Goal: Task Accomplishment & Management: Manage account settings

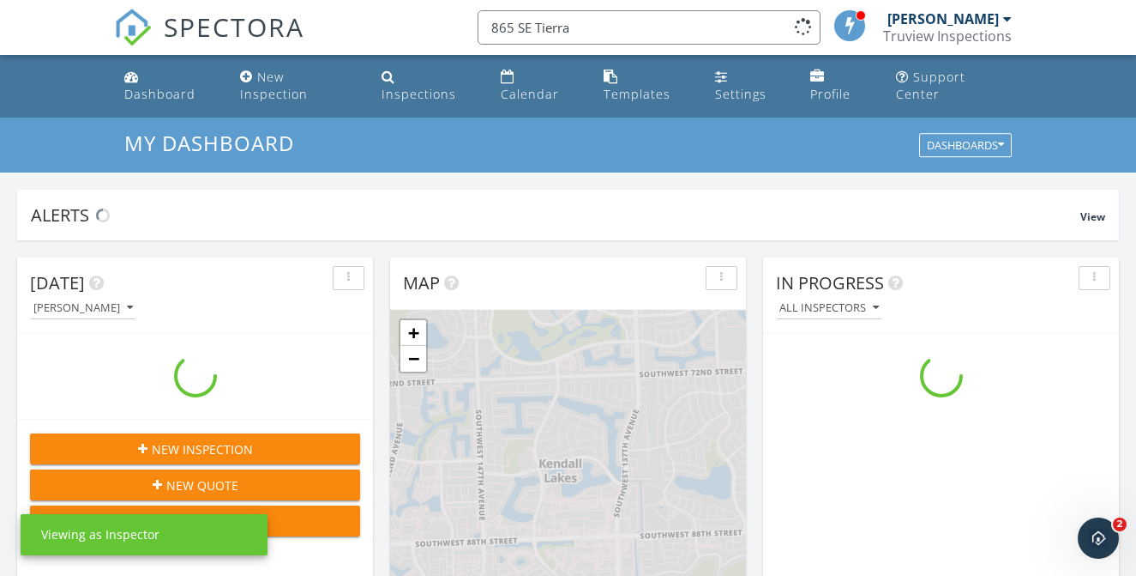
scroll to position [1562, 1137]
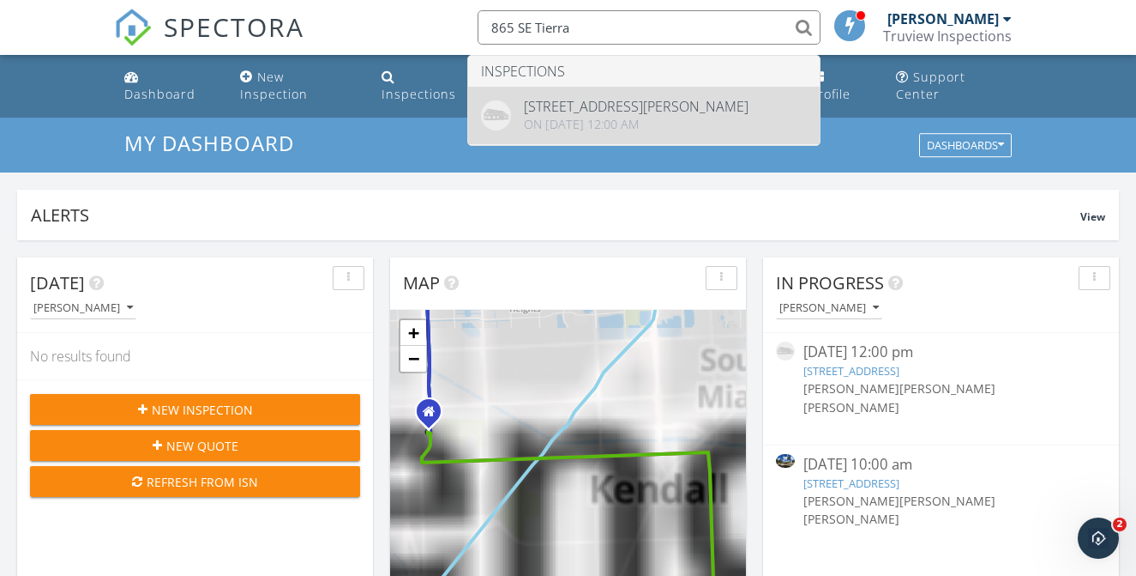
type input "865 SE Tierra"
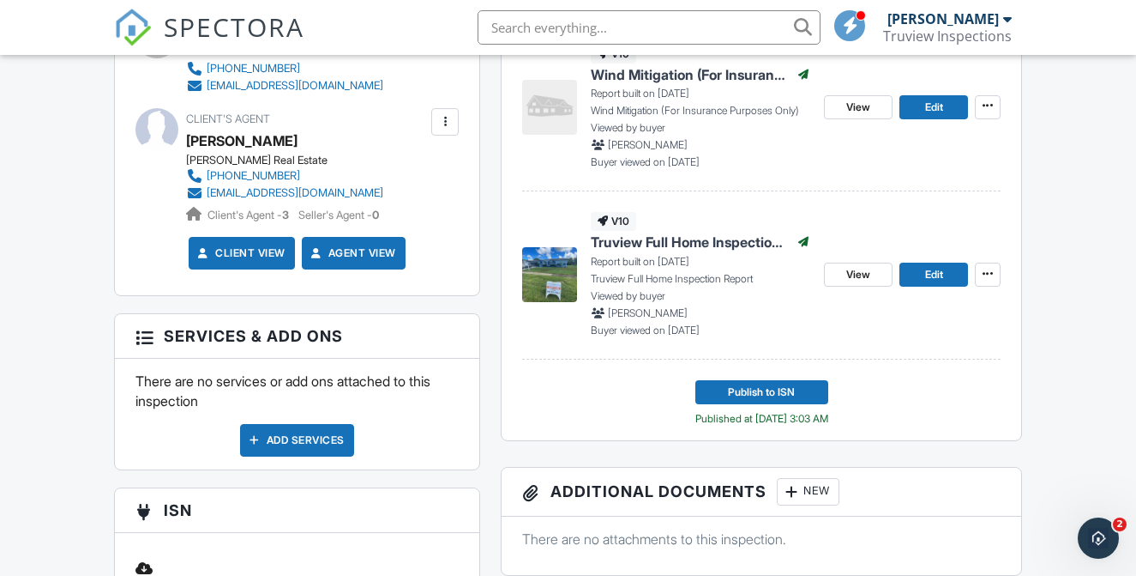
scroll to position [694, 0]
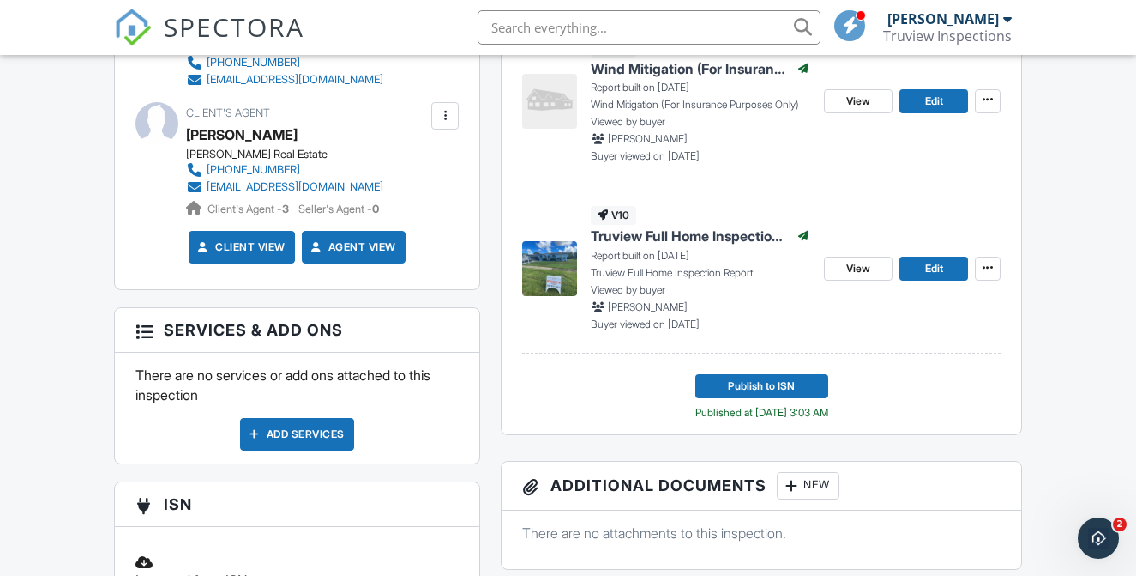
click at [811, 495] on div "New" at bounding box center [808, 485] width 63 height 27
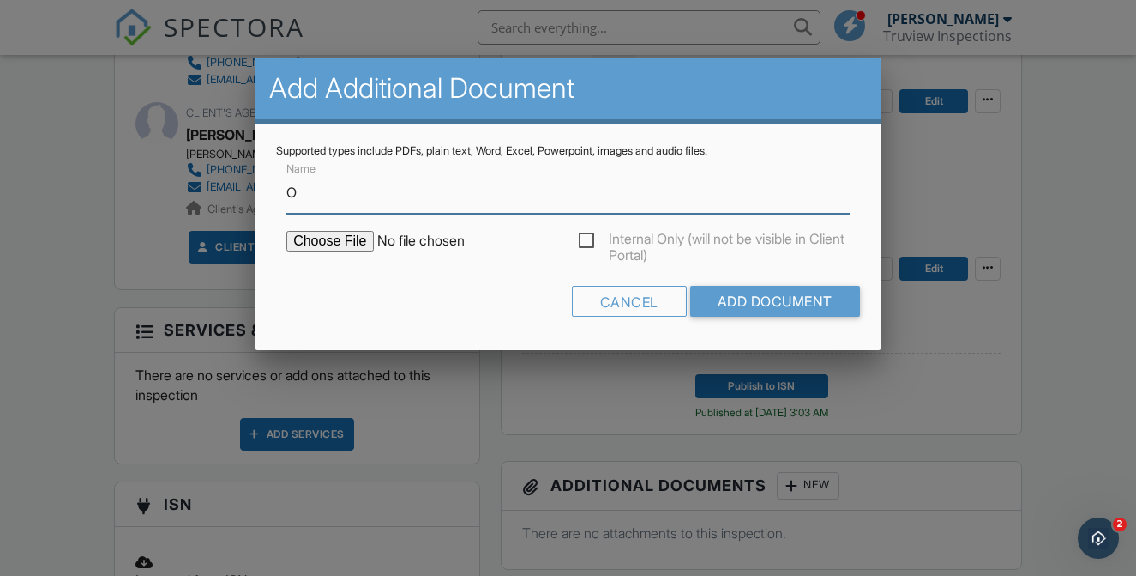
type input "ORIGINAL 4-POINT"
type input "C:\fakepath\ORIGINAL 4-POINT.pdf"
click at [588, 242] on label "Internal Only (will not be visible in Client Portal)" at bounding box center [714, 241] width 271 height 21
click at [588, 242] on input "Internal Only (will not be visible in Client Portal)" at bounding box center [584, 243] width 11 height 11
checkbox input "true"
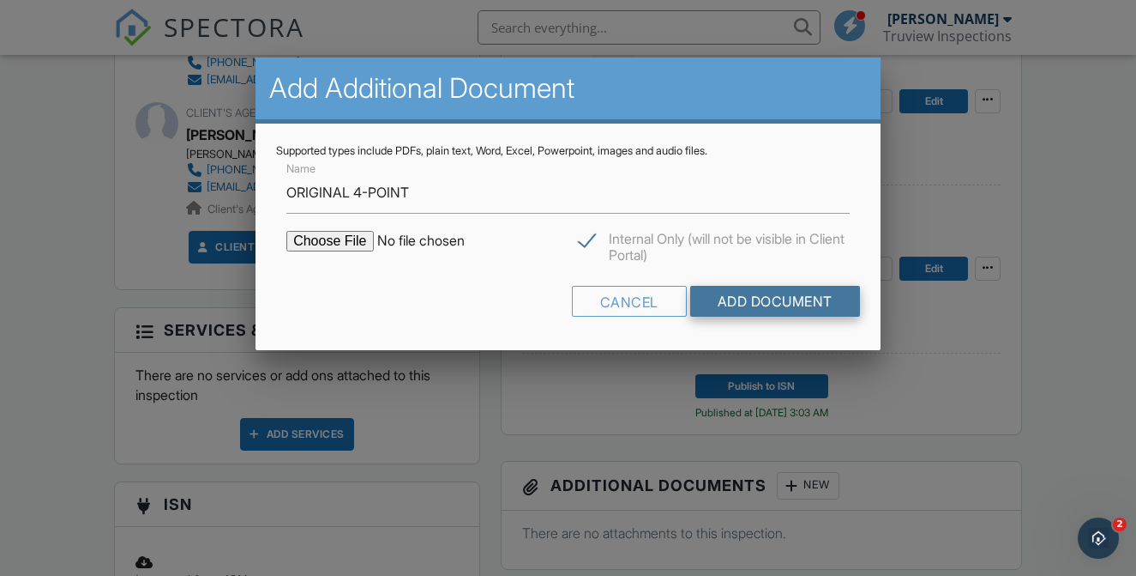
click at [756, 311] on input "Add Document" at bounding box center [775, 301] width 170 height 31
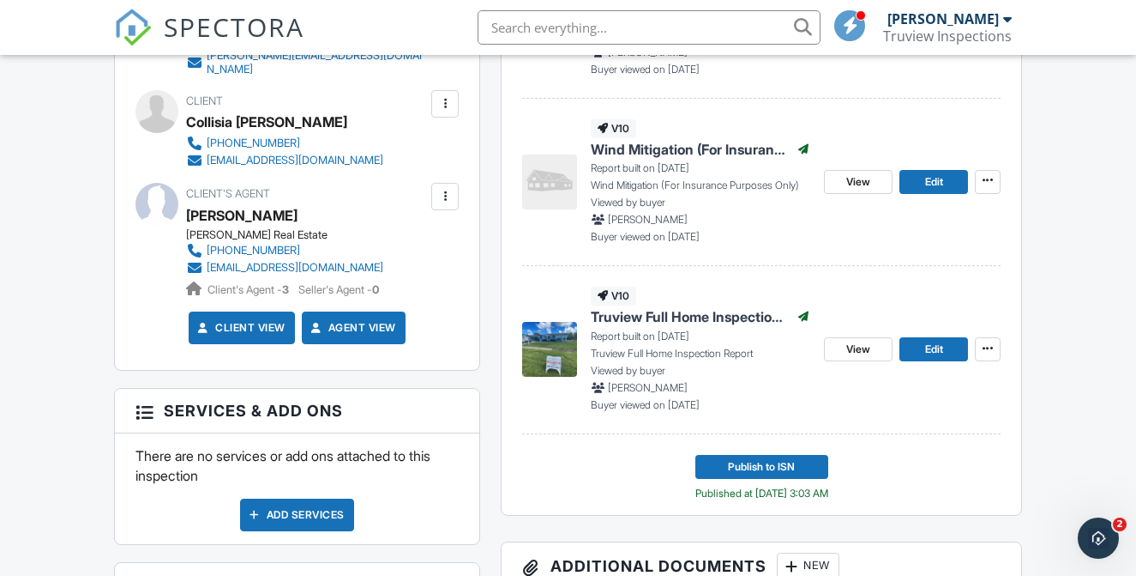
scroll to position [489, 0]
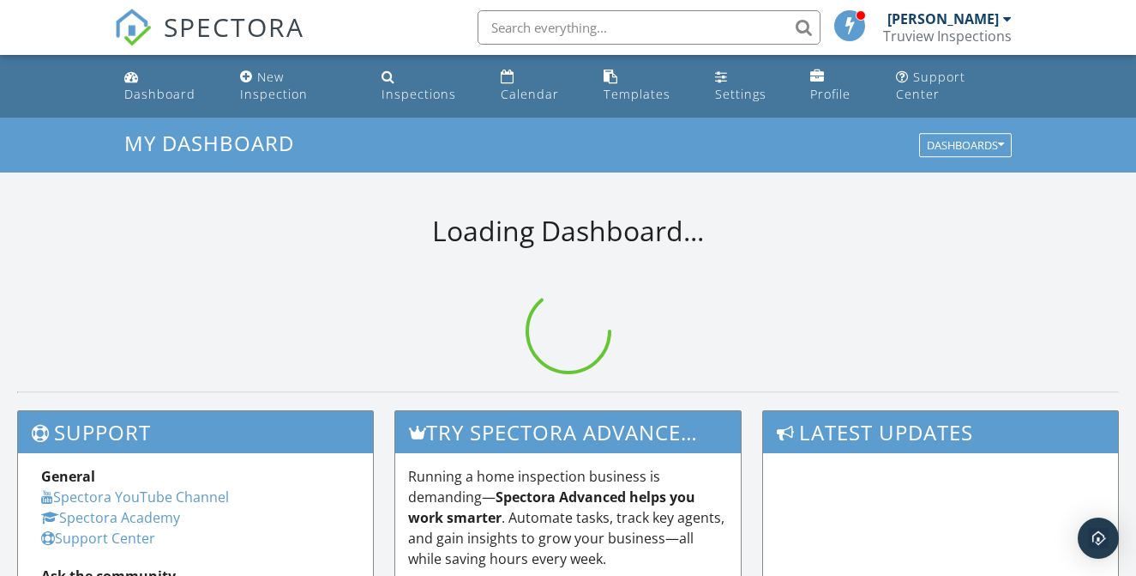
click at [636, 16] on input "text" at bounding box center [649, 27] width 343 height 34
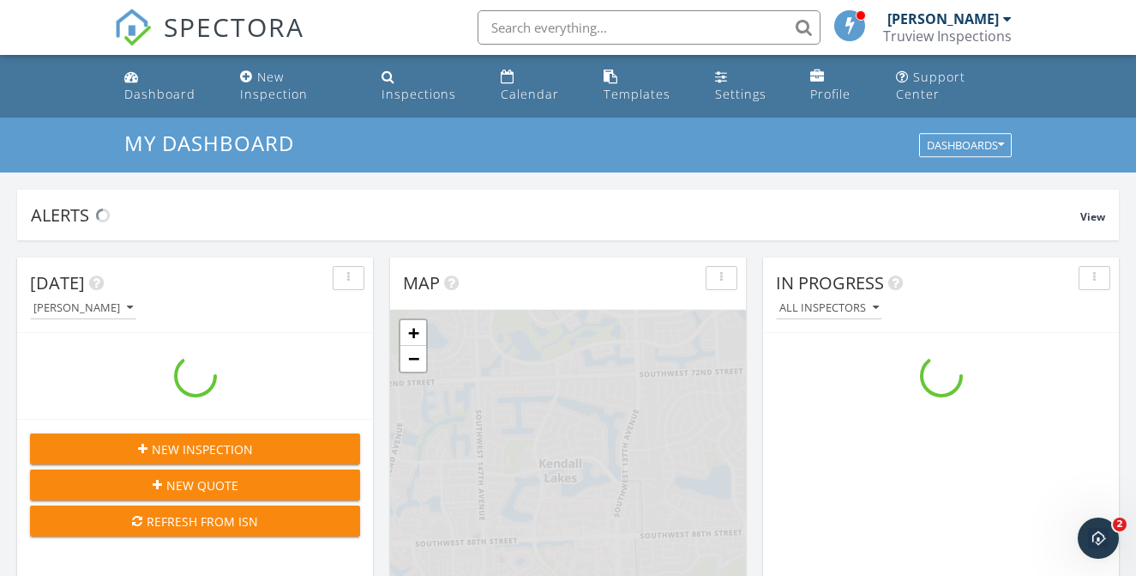
scroll to position [1562, 1137]
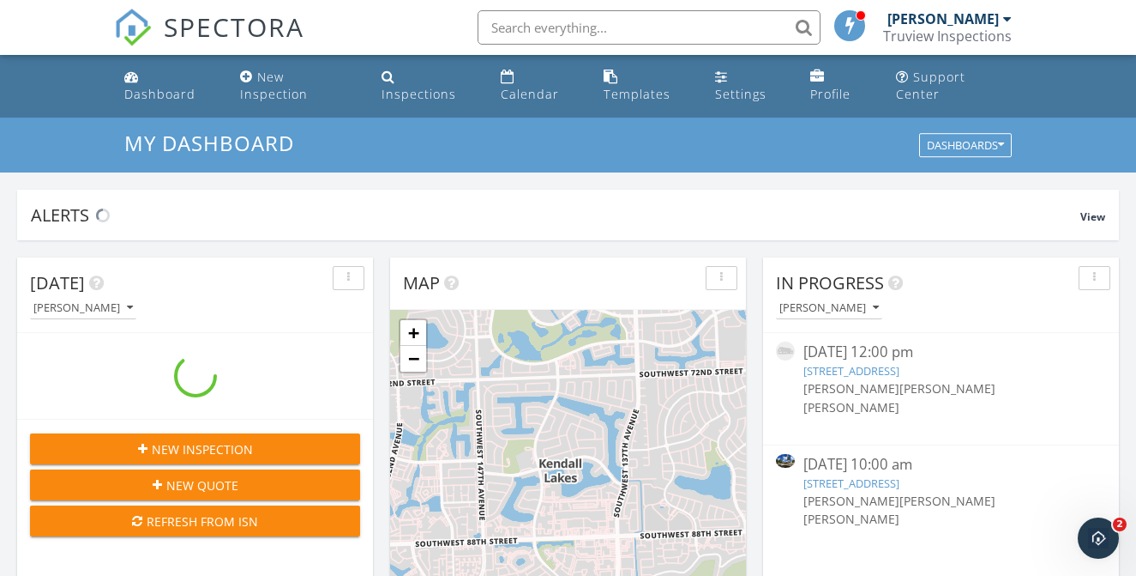
paste input "10990 SW"
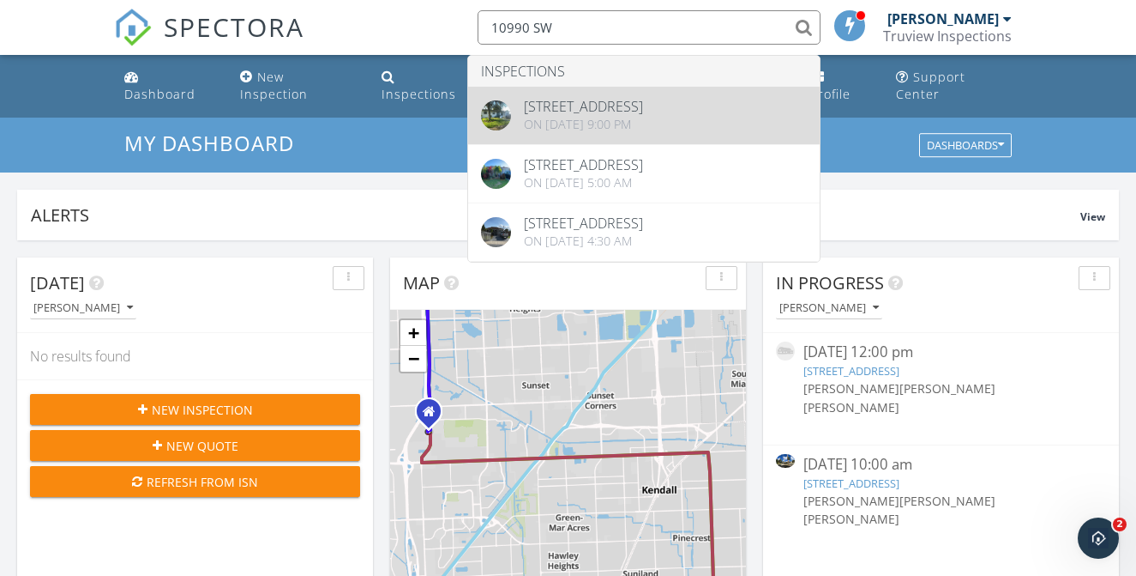
type input "10990 SW"
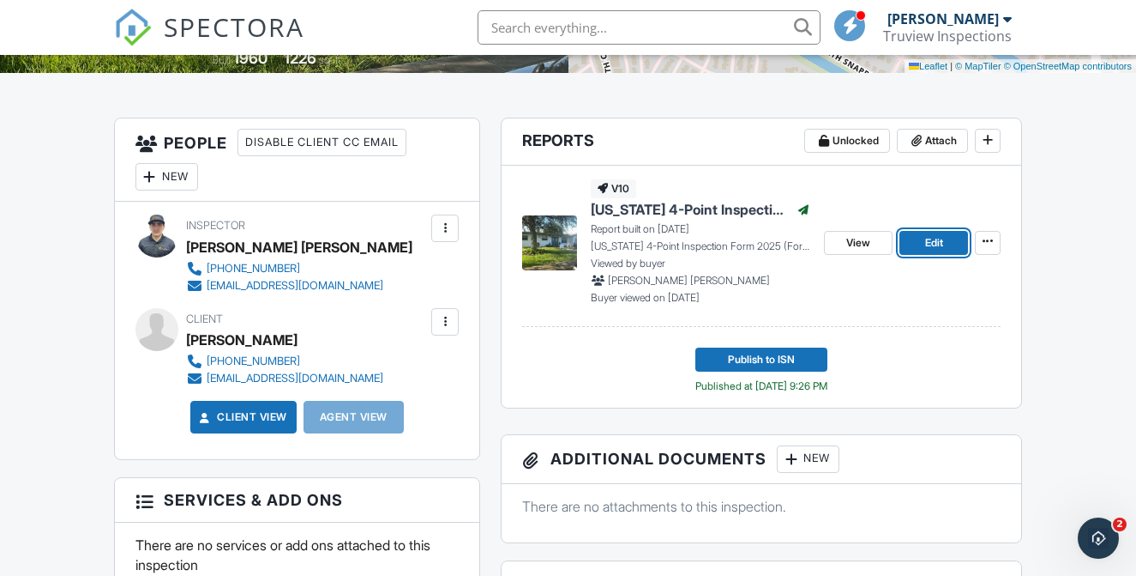
scroll to position [548, 0]
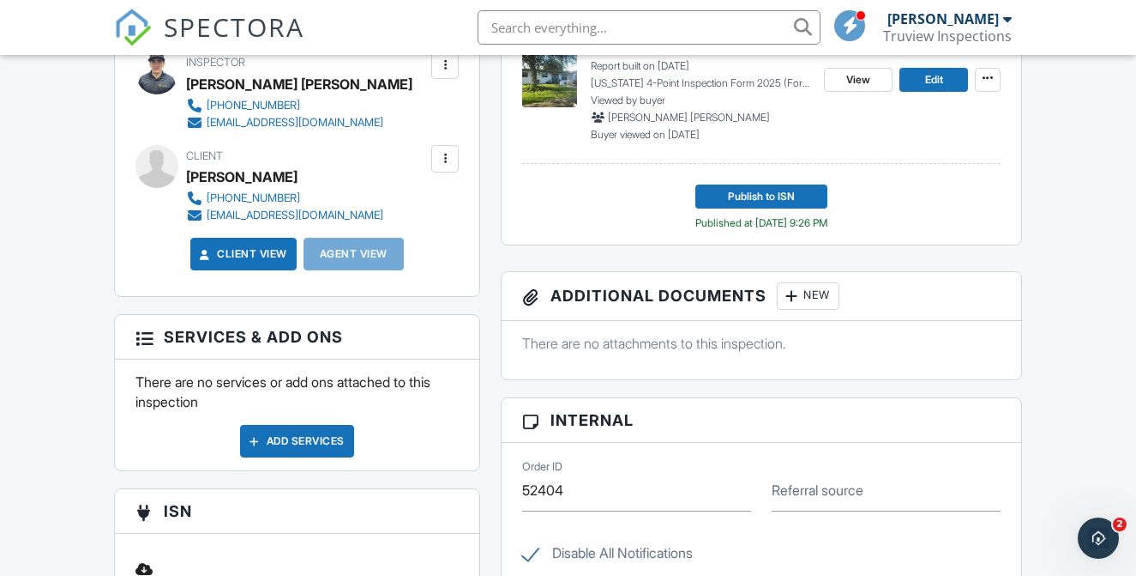
click at [820, 310] on div "New" at bounding box center [808, 295] width 63 height 27
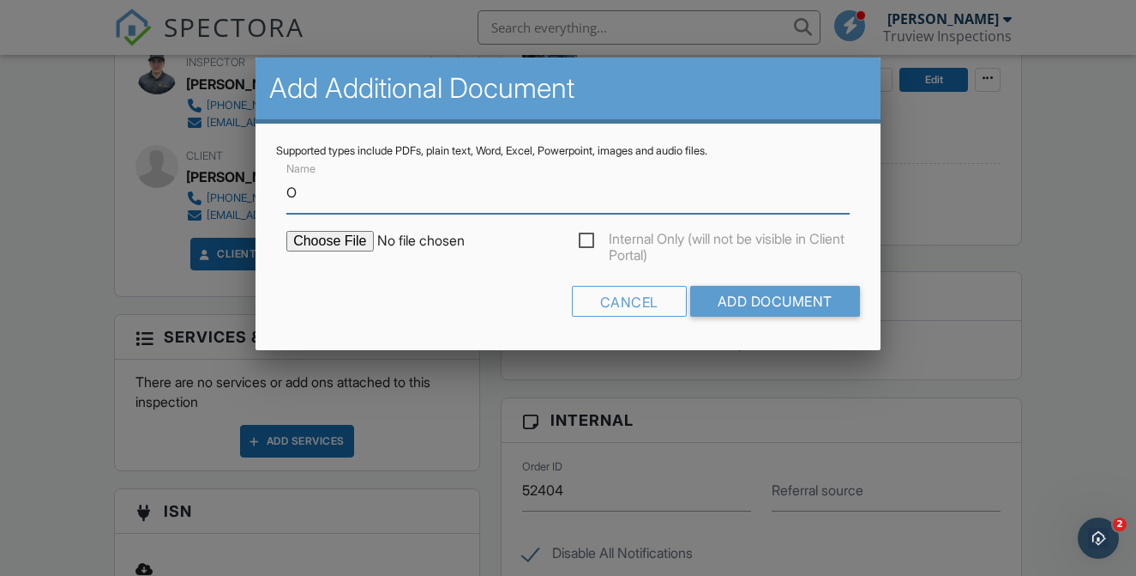
type input "ORIGINAL 4-POINT"
type input "C:\fakepath\ORIGINAL 4-POINT copy.pdf"
click at [591, 240] on label "Internal Only (will not be visible in Client Portal)" at bounding box center [714, 241] width 271 height 21
click at [590, 240] on input "Internal Only (will not be visible in Client Portal)" at bounding box center [584, 243] width 11 height 11
checkbox input "true"
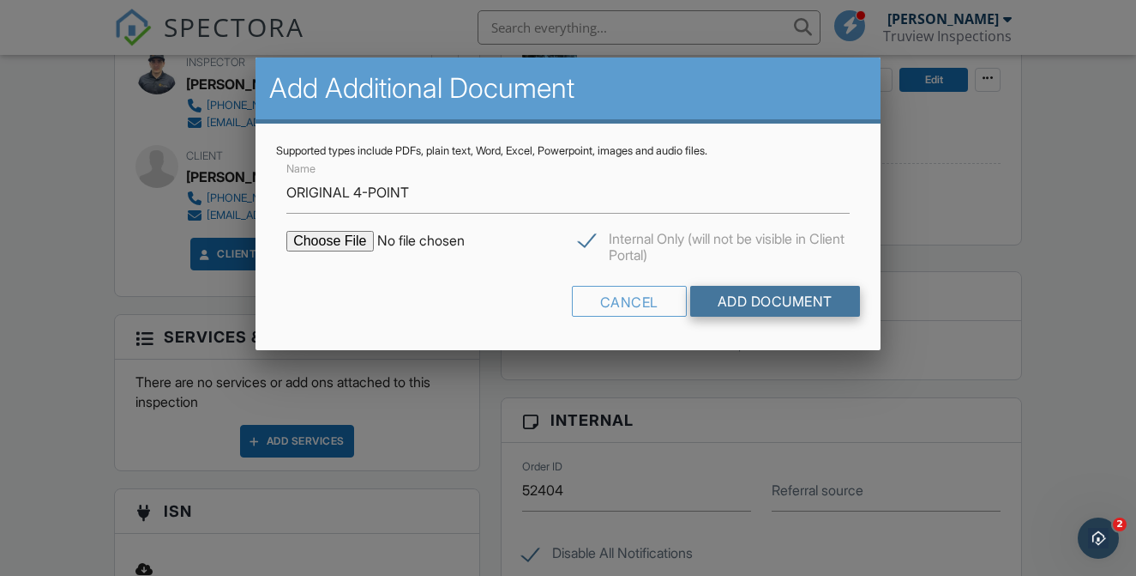
click at [728, 299] on input "Add Document" at bounding box center [775, 301] width 170 height 31
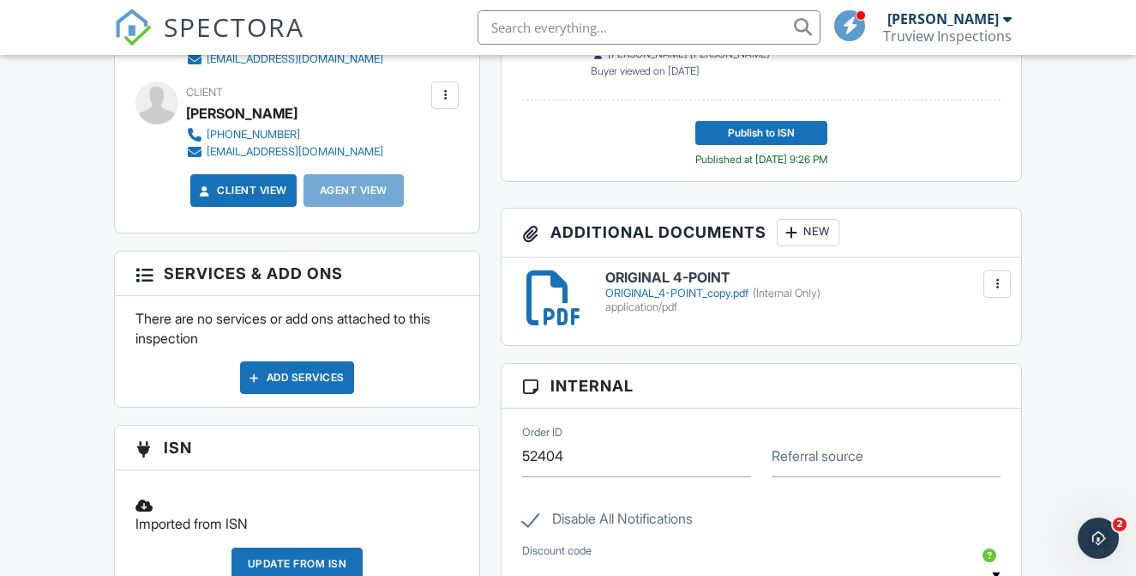
scroll to position [445, 0]
